Goal: Task Accomplishment & Management: Use online tool/utility

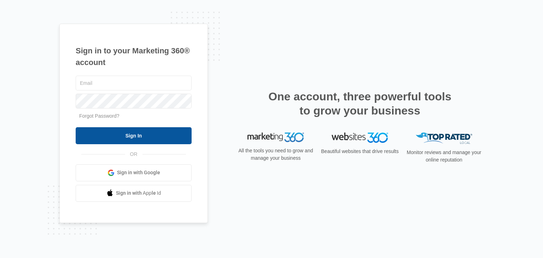
type input "[EMAIL_ADDRESS][DOMAIN_NAME]"
click at [162, 133] on input "Sign In" at bounding box center [134, 135] width 116 height 17
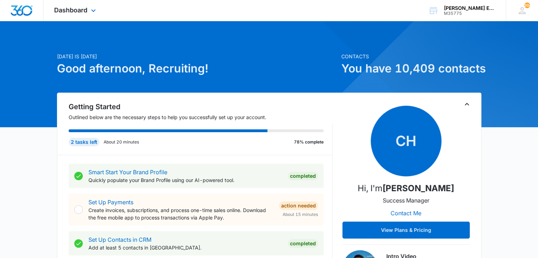
click at [86, 5] on div "Dashboard Apps Reputation Websites Forms CRM Email Social Shop Payments POS Con…" at bounding box center [75, 10] width 65 height 21
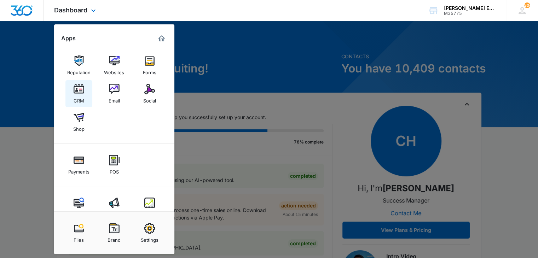
click at [83, 88] on img at bounding box center [79, 89] width 11 height 11
